Goal: Information Seeking & Learning: Find specific fact

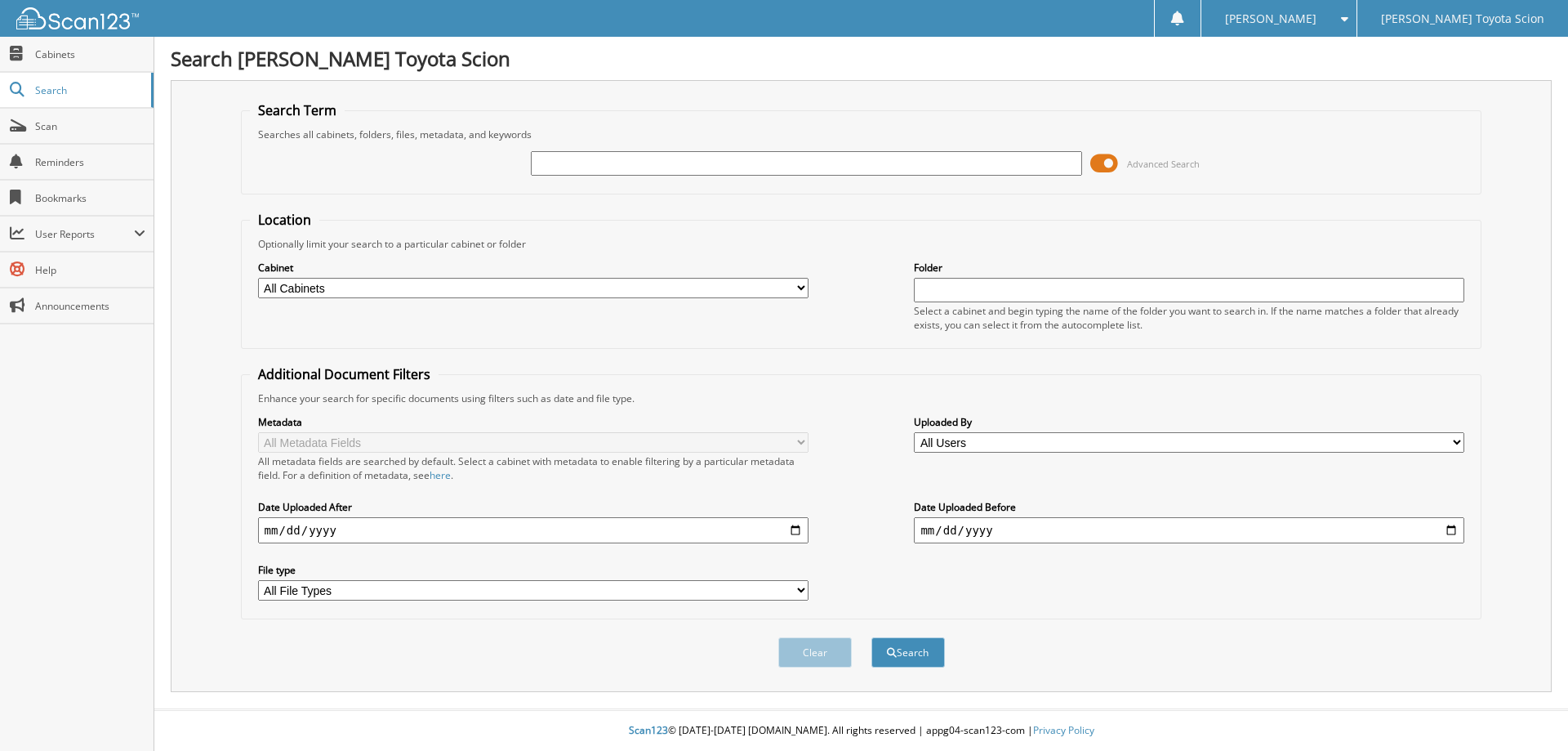
click at [557, 164] on input "text" at bounding box center [806, 164] width 550 height 25
type input "s"
type input "sw396492"
click at [1104, 160] on span at bounding box center [1104, 164] width 28 height 25
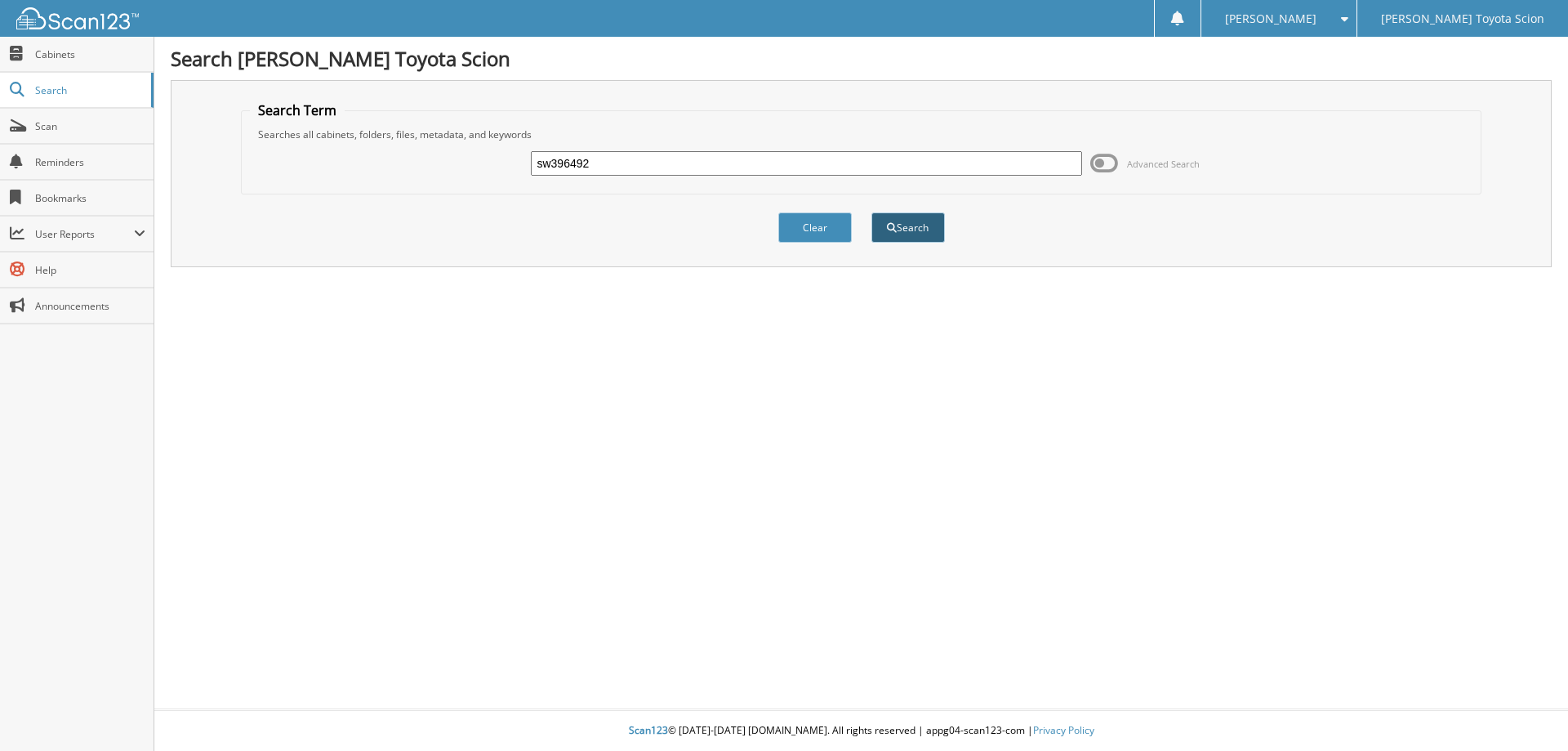
click at [908, 231] on button "Search" at bounding box center [907, 227] width 73 height 31
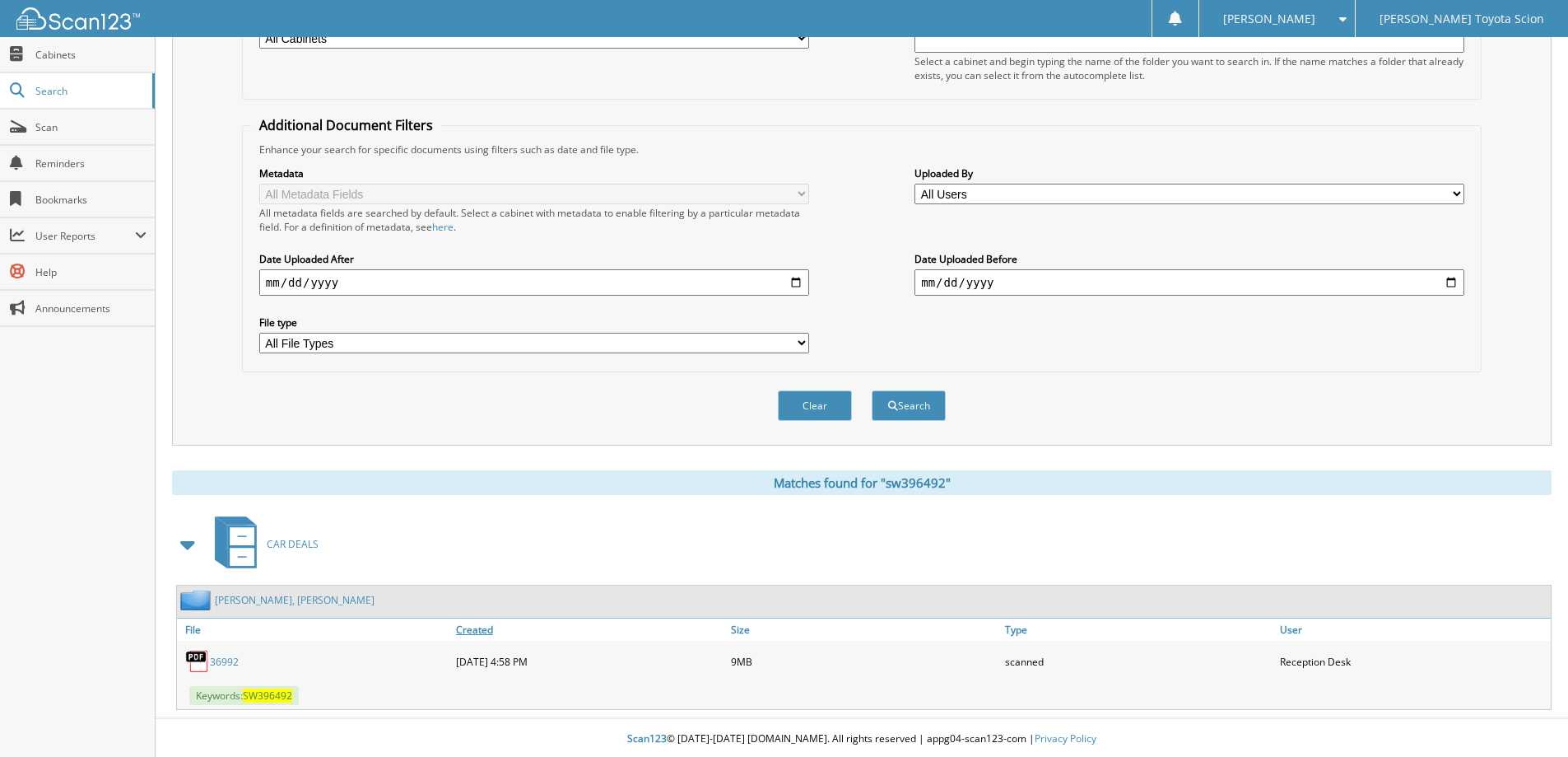
scroll to position [256, 0]
click at [277, 597] on link "[PERSON_NAME], [PERSON_NAME]" at bounding box center [295, 597] width 160 height 14
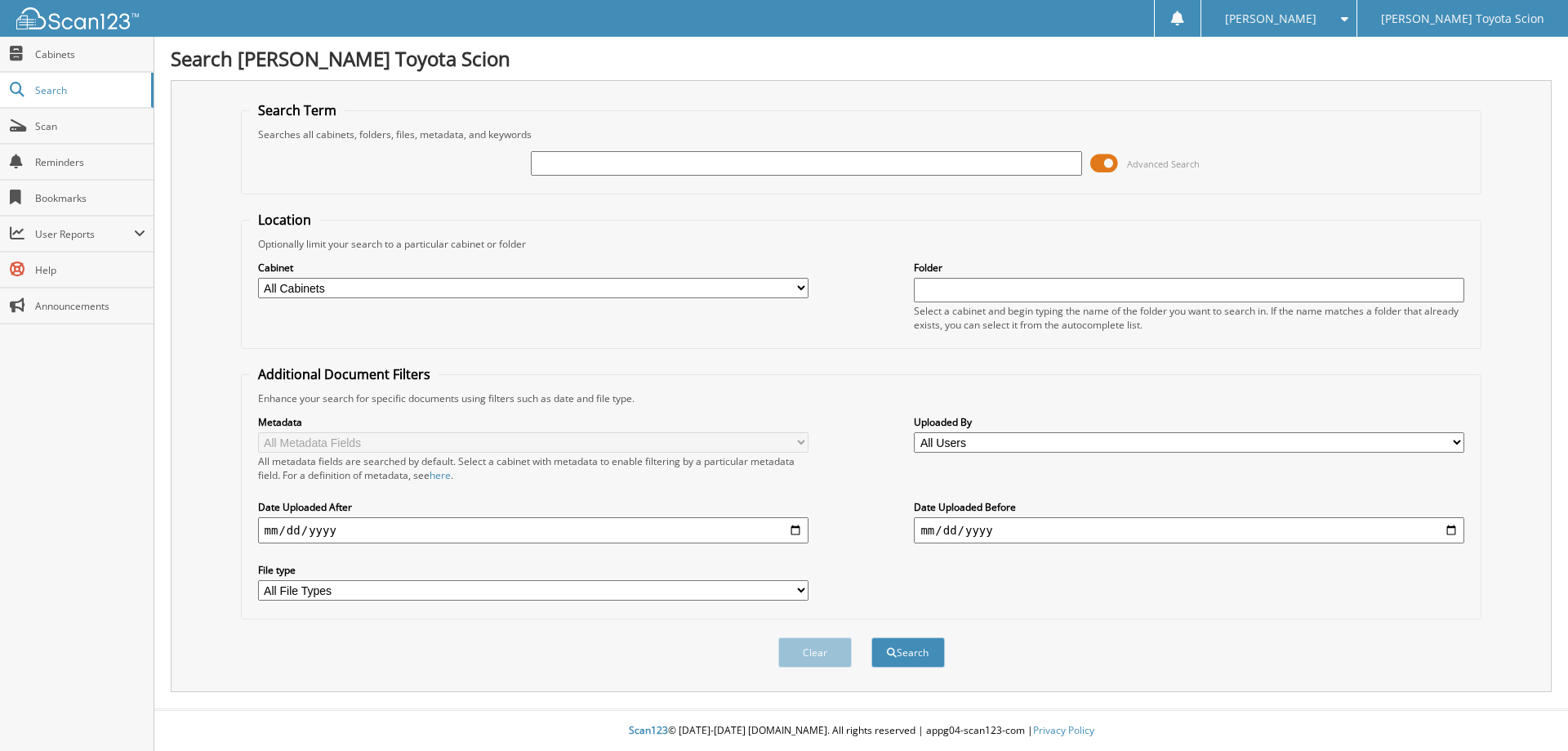
click at [538, 166] on input "text" at bounding box center [806, 164] width 550 height 25
type input "swq396492"
click at [1110, 162] on span at bounding box center [1104, 164] width 28 height 25
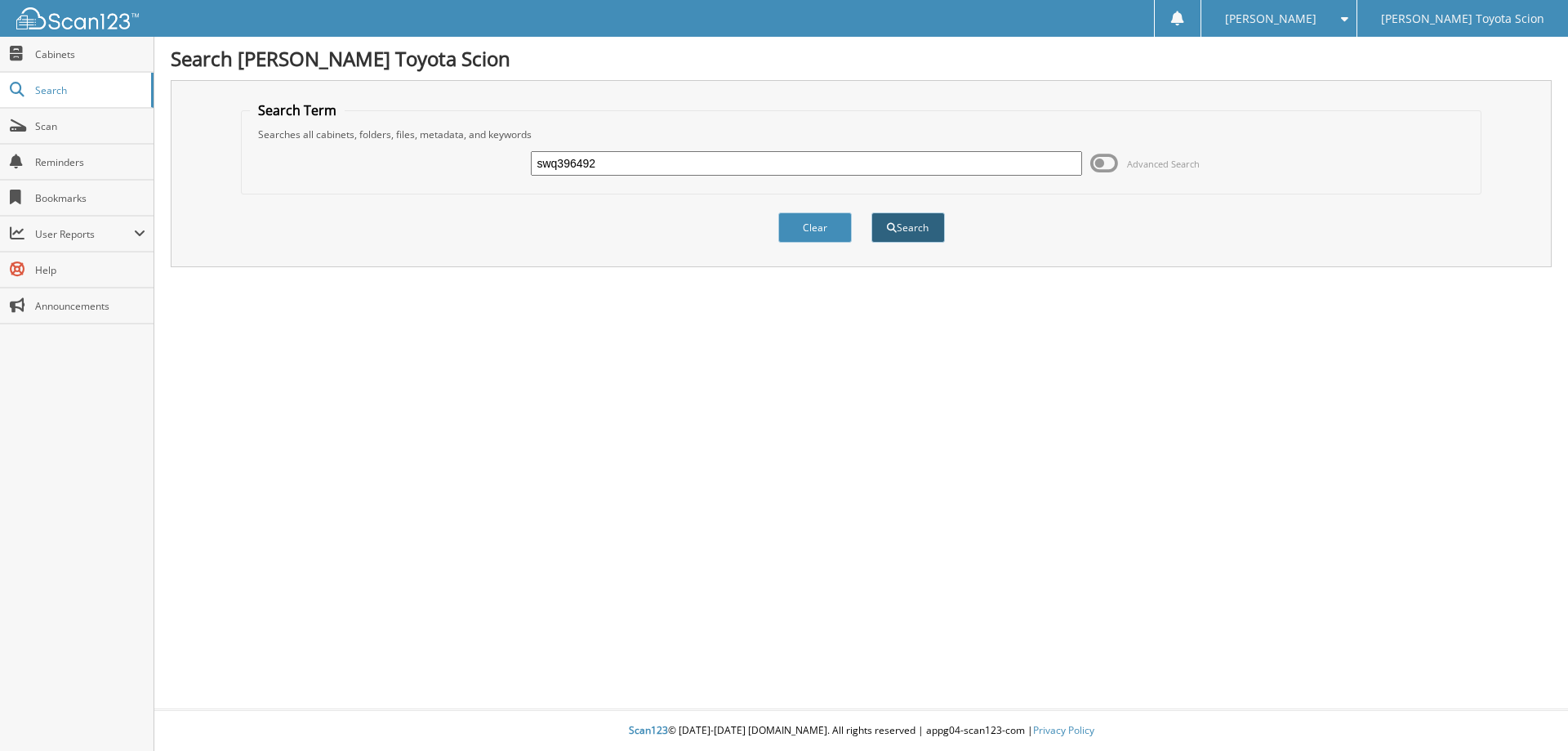
click at [912, 222] on button "Search" at bounding box center [907, 227] width 73 height 31
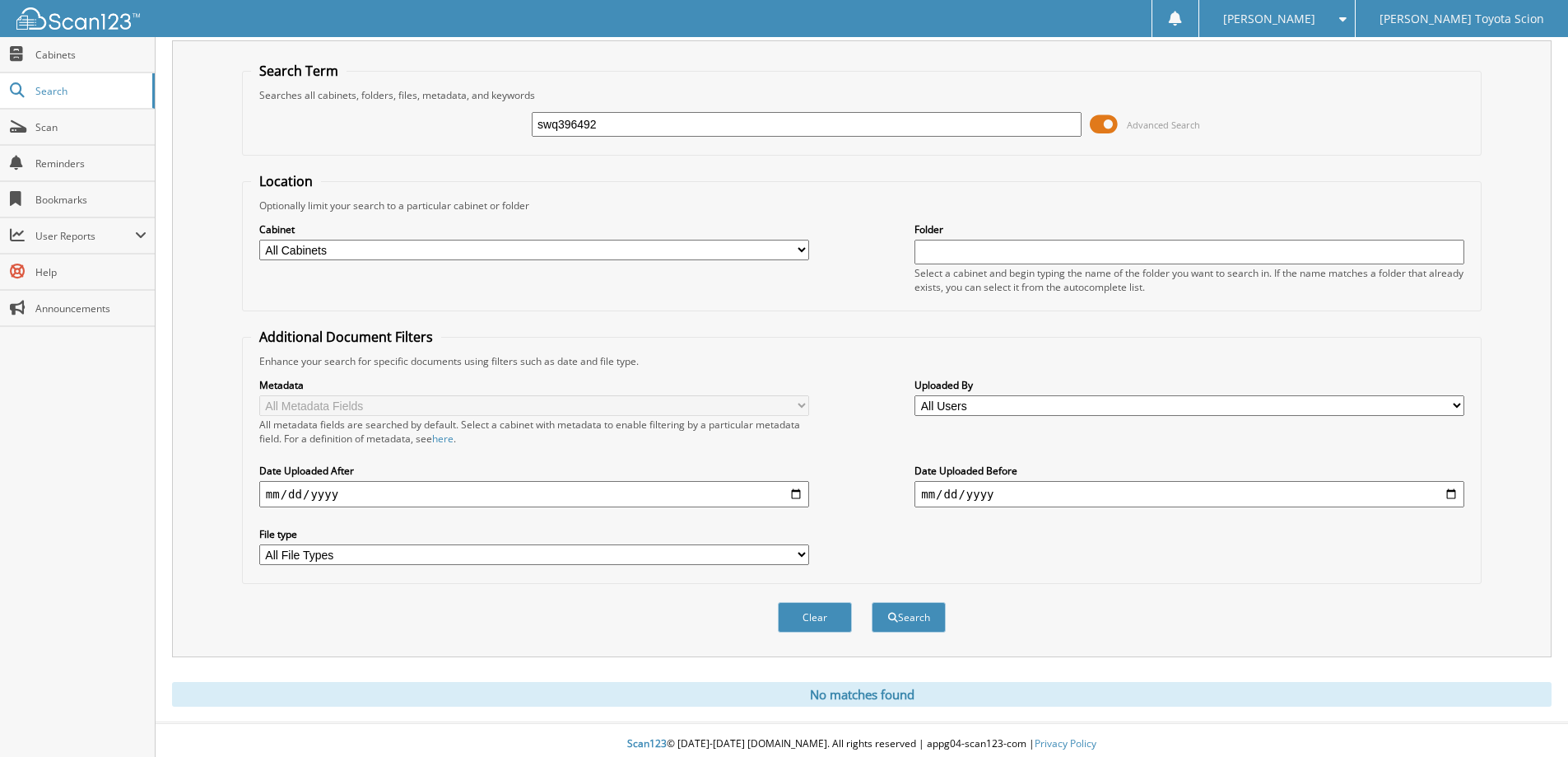
scroll to position [48, 0]
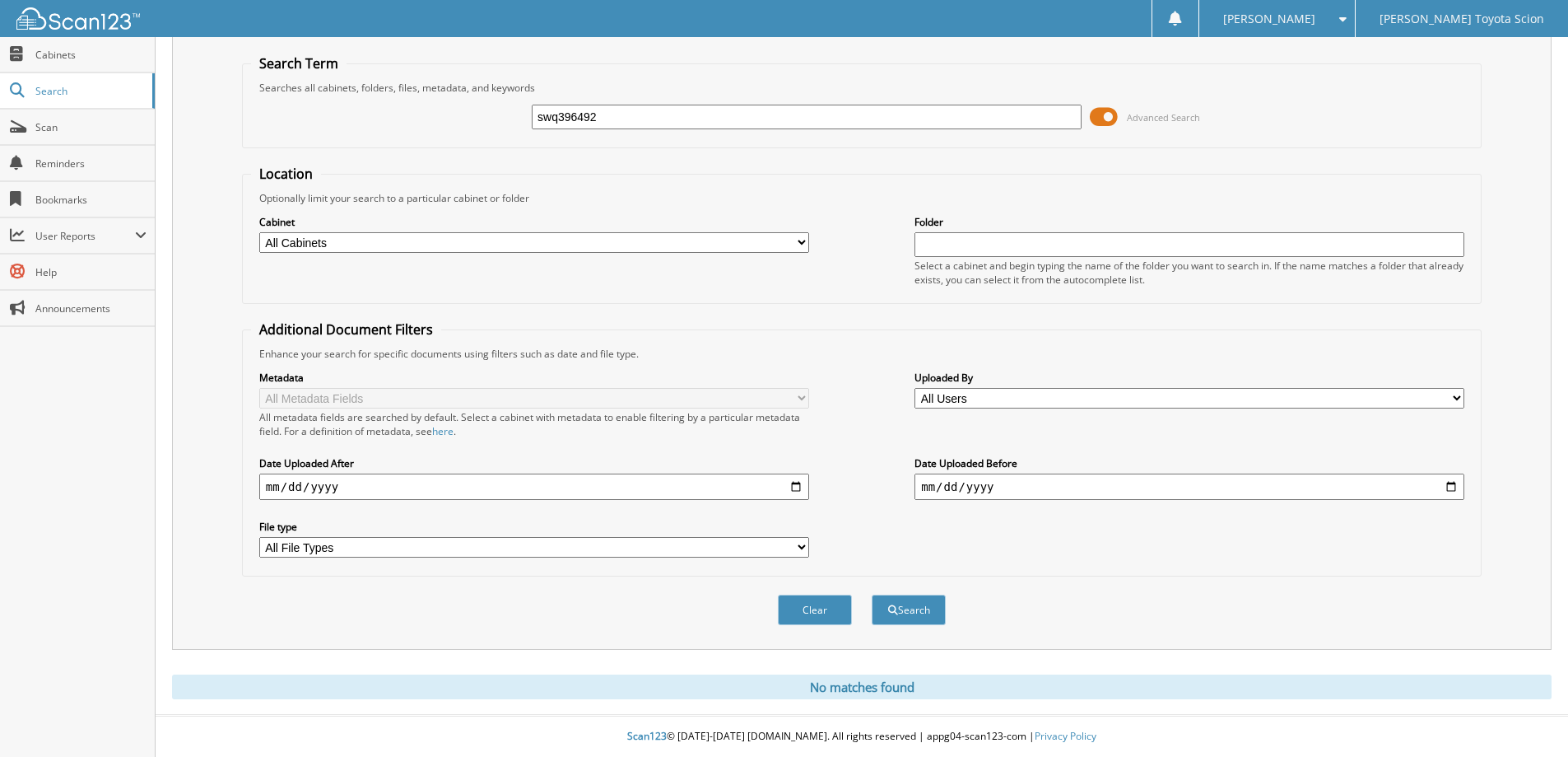
click at [1120, 116] on span "Advanced Search" at bounding box center [1144, 117] width 111 height 25
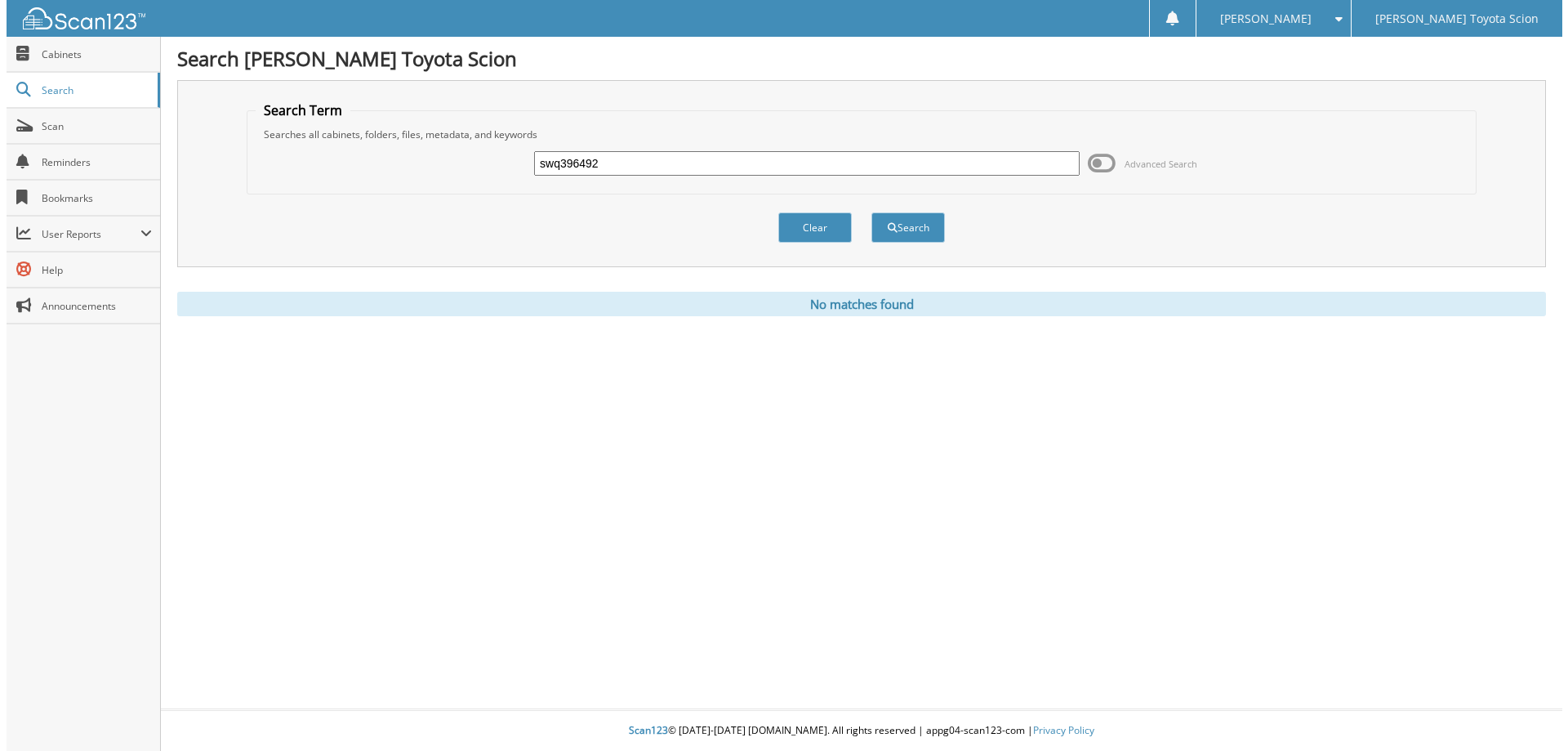
scroll to position [0, 0]
click at [559, 167] on input "swq396492" at bounding box center [806, 164] width 550 height 25
click at [656, 166] on input "sw396492396492" at bounding box center [806, 164] width 550 height 25
type input "sw396492"
click at [921, 231] on button "Search" at bounding box center [907, 227] width 73 height 31
